Goal: Task Accomplishment & Management: Use online tool/utility

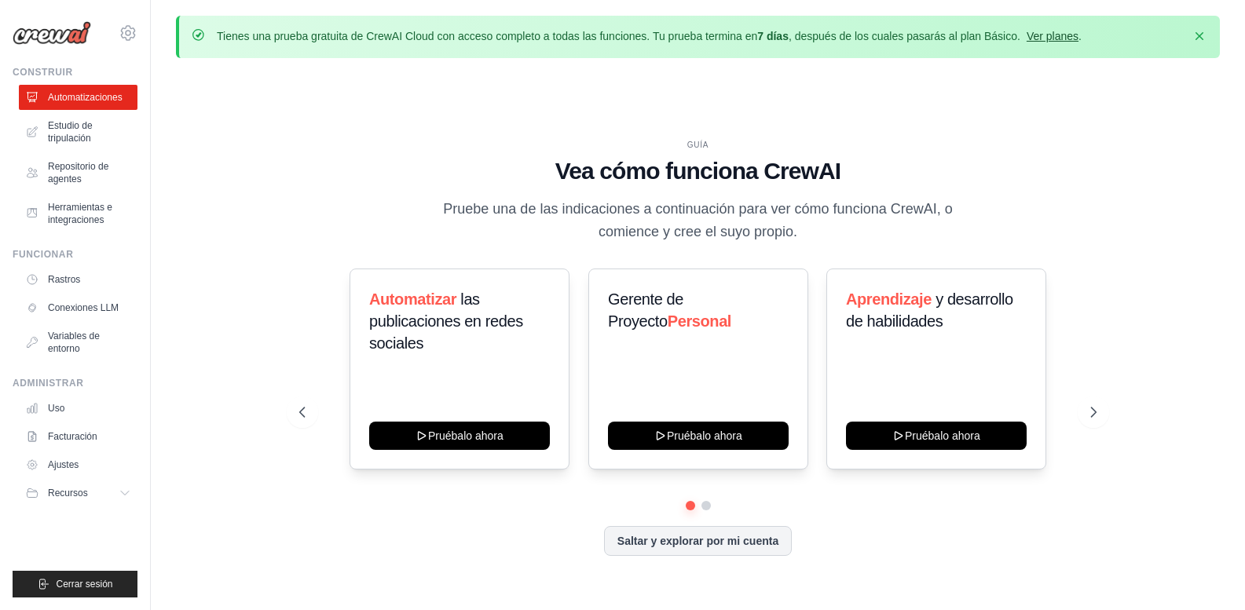
click at [1060, 39] on font "Ver planes" at bounding box center [1053, 36] width 52 height 13
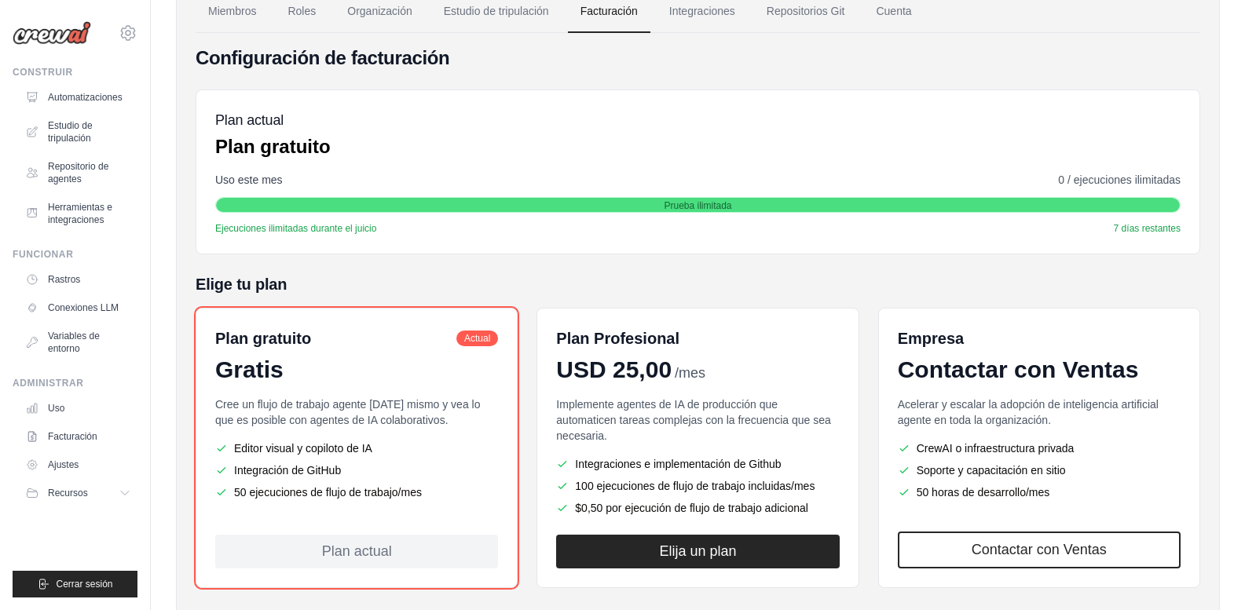
scroll to position [157, 0]
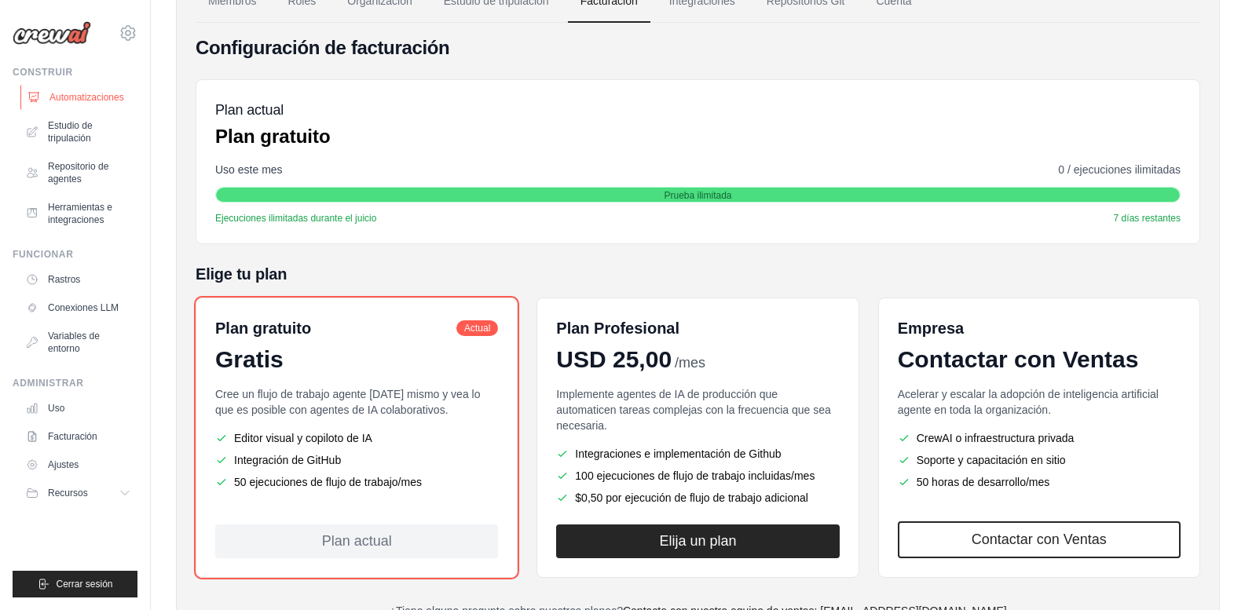
click at [67, 91] on font "Automatizaciones" at bounding box center [86, 97] width 75 height 13
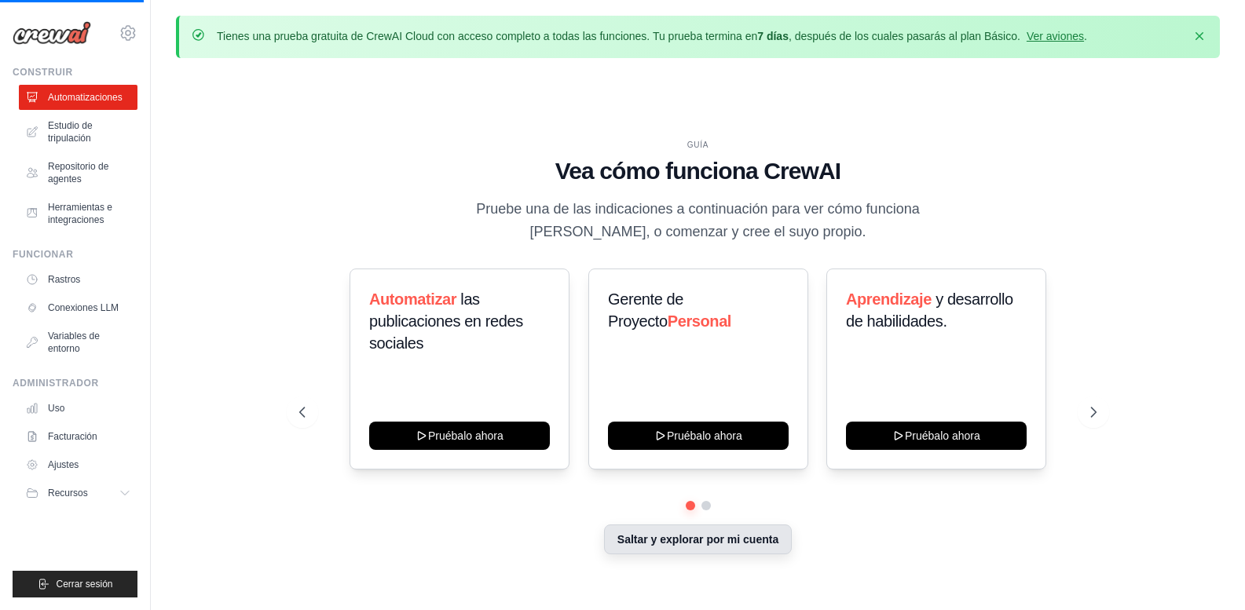
click at [701, 547] on button "Saltar y explorar por mi cuenta" at bounding box center [698, 540] width 188 height 30
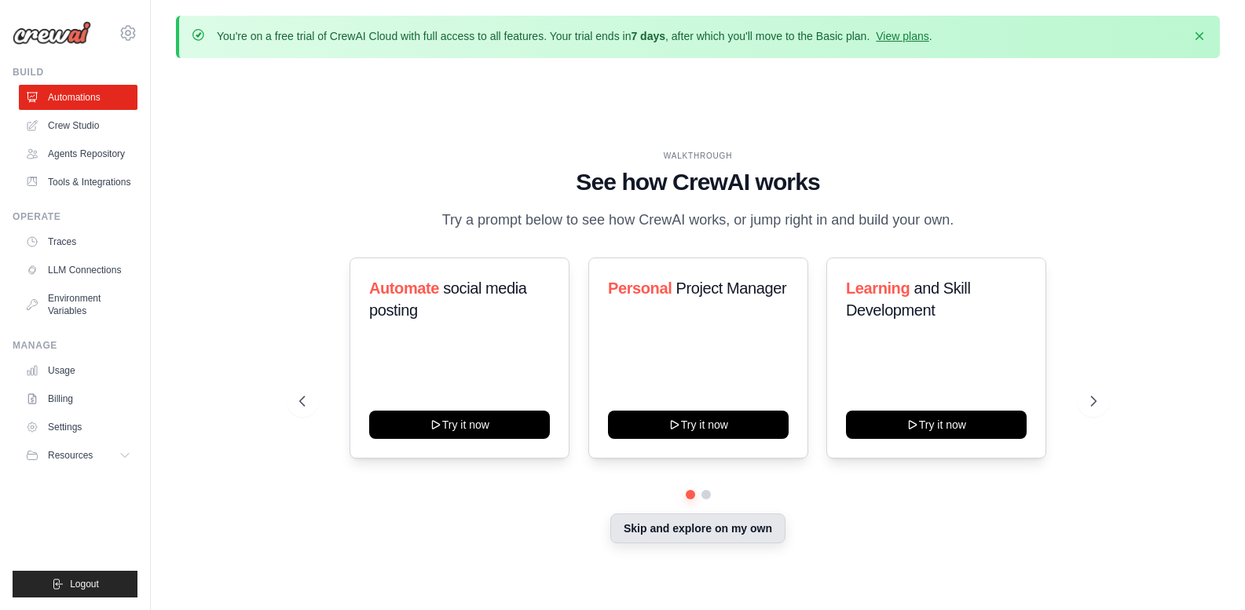
click at [691, 523] on button "Skip and explore on my own" at bounding box center [697, 529] width 175 height 30
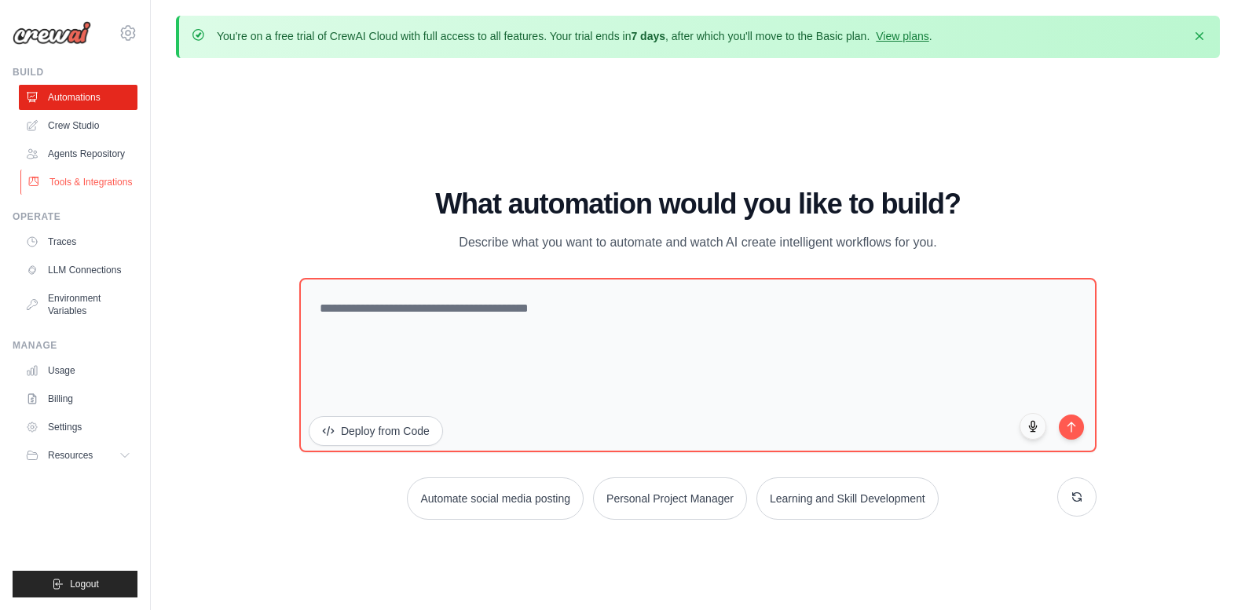
click at [115, 189] on link "Tools & Integrations" at bounding box center [79, 182] width 119 height 25
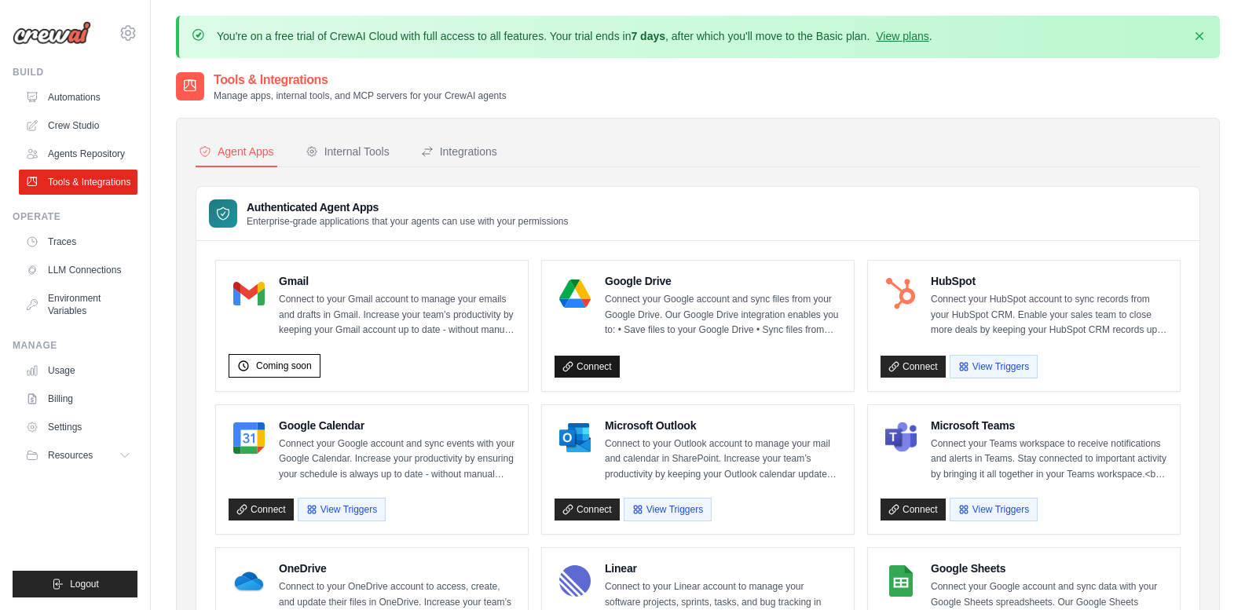
click at [599, 360] on link "Connect" at bounding box center [587, 367] width 65 height 22
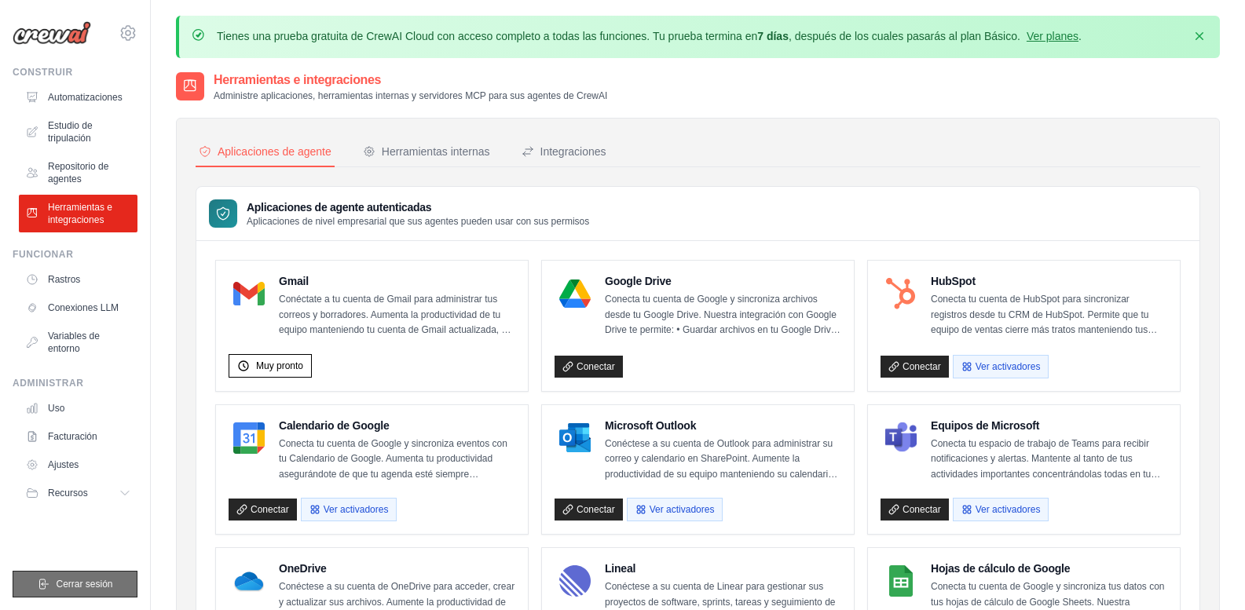
click at [87, 582] on font "Cerrar sesión" at bounding box center [84, 584] width 57 height 11
